Goal: Task Accomplishment & Management: Manage account settings

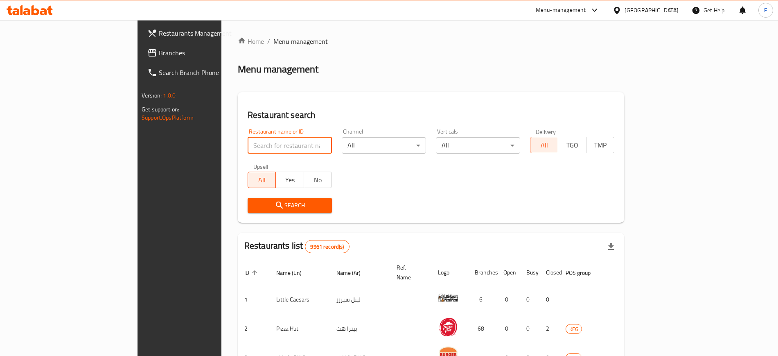
click at [248, 140] on input "search" at bounding box center [290, 145] width 84 height 16
type input "sweet shop"
click button "Search" at bounding box center [290, 205] width 84 height 15
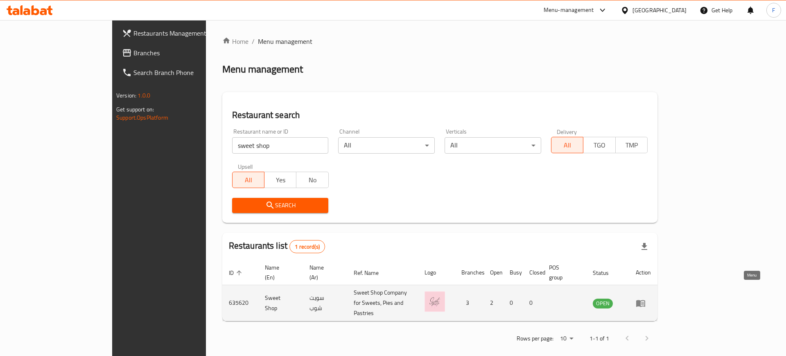
click at [645, 298] on icon "enhanced table" at bounding box center [641, 303] width 10 height 10
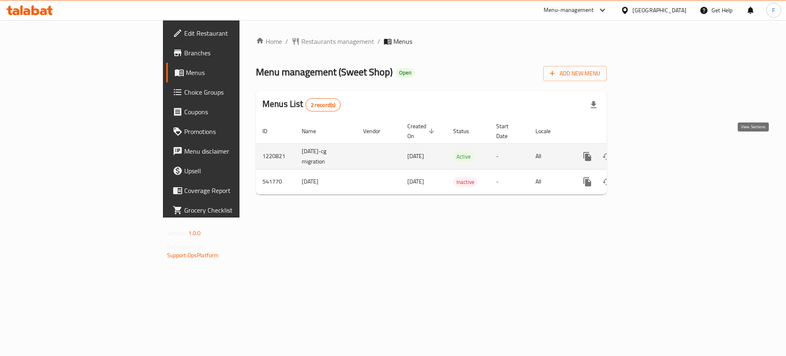
click at [651, 151] on icon "enhanced table" at bounding box center [646, 156] width 10 height 10
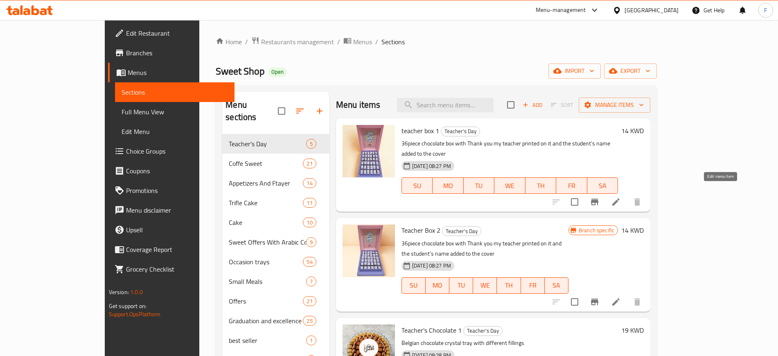
click at [620, 198] on icon at bounding box center [615, 201] width 7 height 7
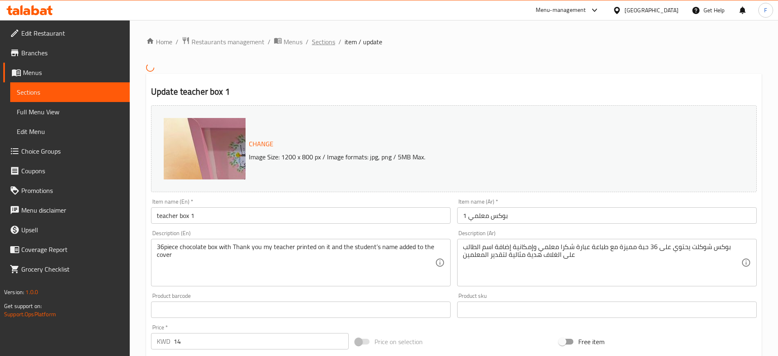
click at [328, 45] on span "Sections" at bounding box center [323, 42] width 23 height 10
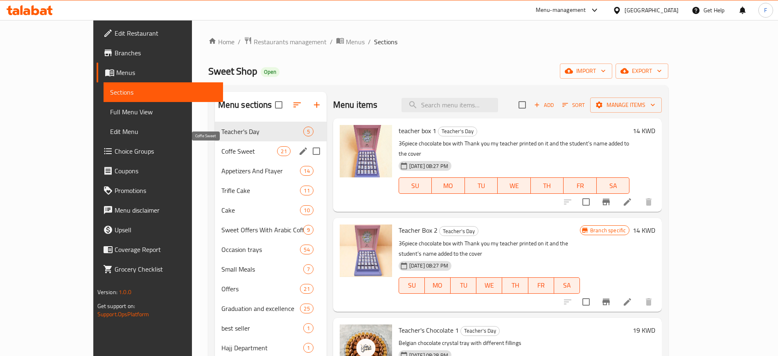
click at [221, 151] on span "Coffe Sweet" at bounding box center [249, 151] width 56 height 10
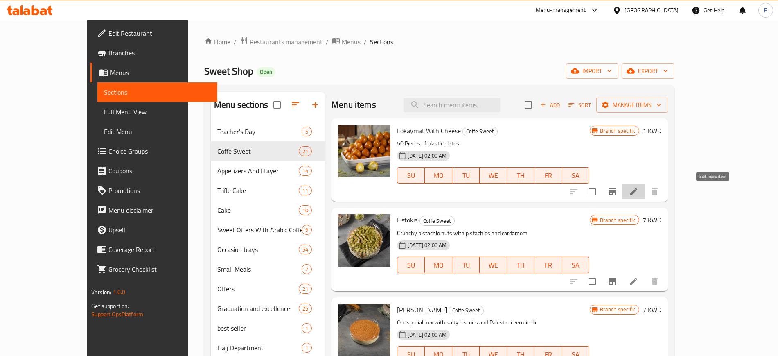
click at [638, 189] on icon at bounding box center [634, 192] width 10 height 10
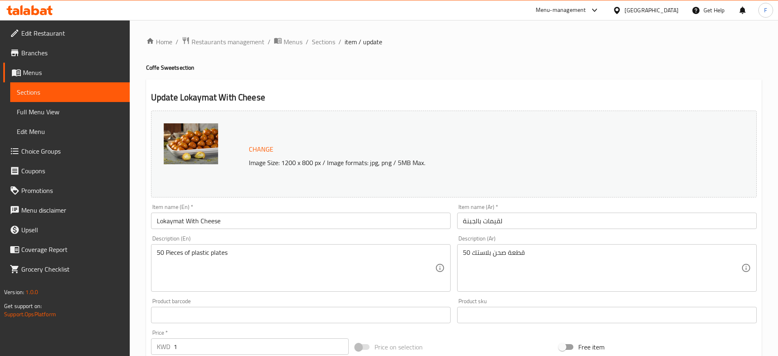
click at [337, 42] on ol "Home / Restaurants management / Menus / Sections / item / update" at bounding box center [454, 41] width 616 height 11
click at [327, 42] on span "Sections" at bounding box center [323, 42] width 23 height 10
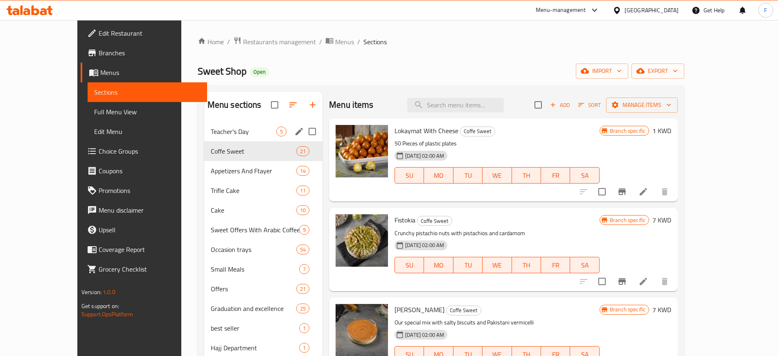
click at [233, 138] on div "Teacher's Day 5" at bounding box center [263, 132] width 118 height 20
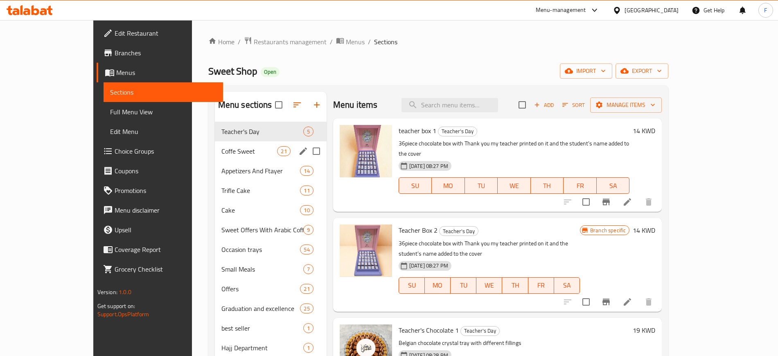
click at [251, 148] on span "Coffe Sweet" at bounding box center [249, 151] width 56 height 10
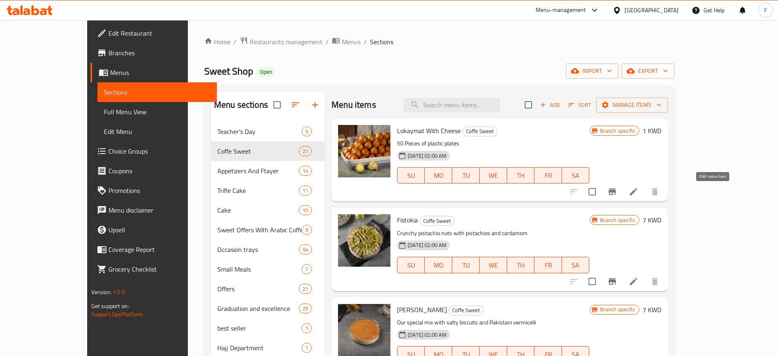
click at [637, 193] on icon at bounding box center [633, 191] width 7 height 7
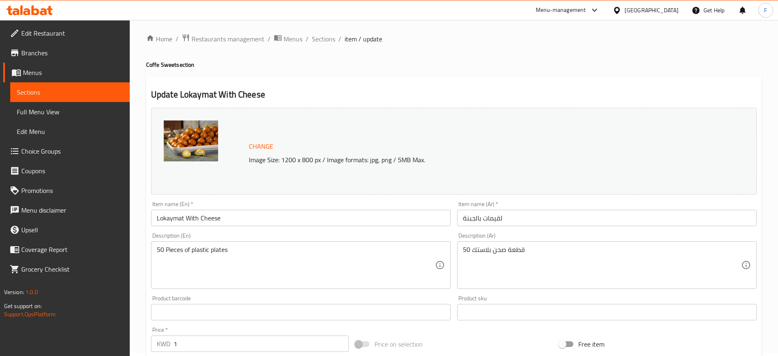
scroll to position [205, 0]
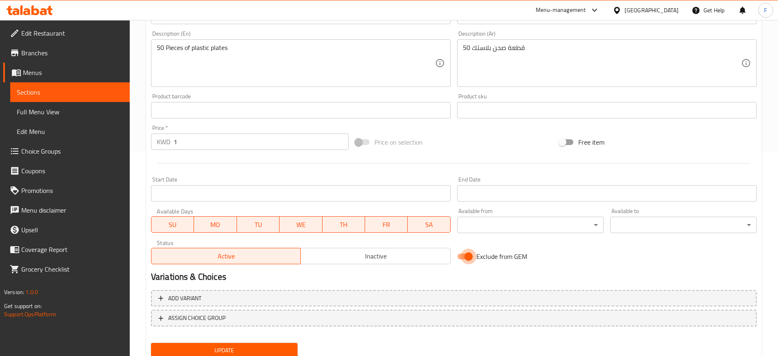
click at [465, 255] on input "Exclude from GEM" at bounding box center [468, 256] width 47 height 16
checkbox input "false"
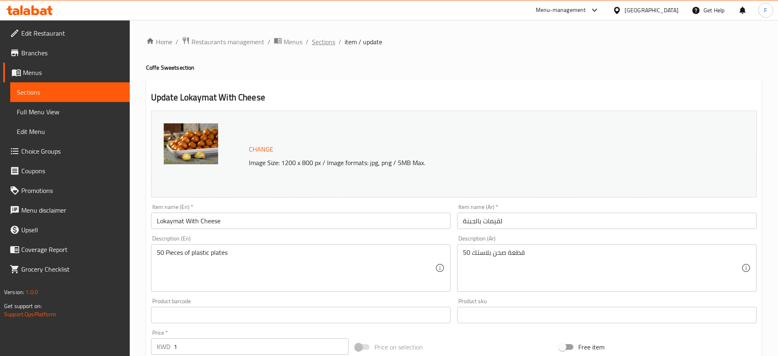
click at [330, 45] on span "Sections" at bounding box center [323, 42] width 23 height 10
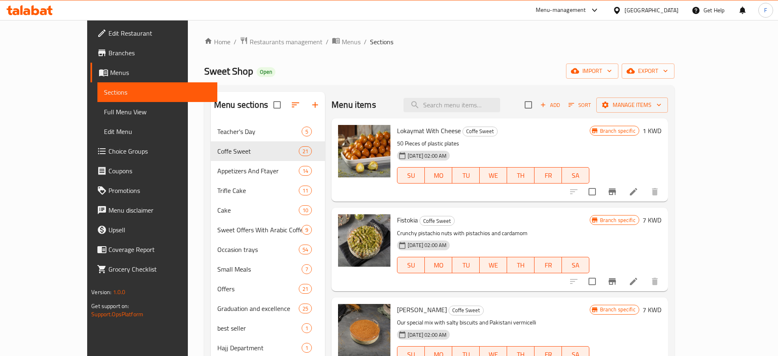
click at [108, 52] on span "Branches" at bounding box center [159, 53] width 102 height 10
